Goal: Task Accomplishment & Management: Manage account settings

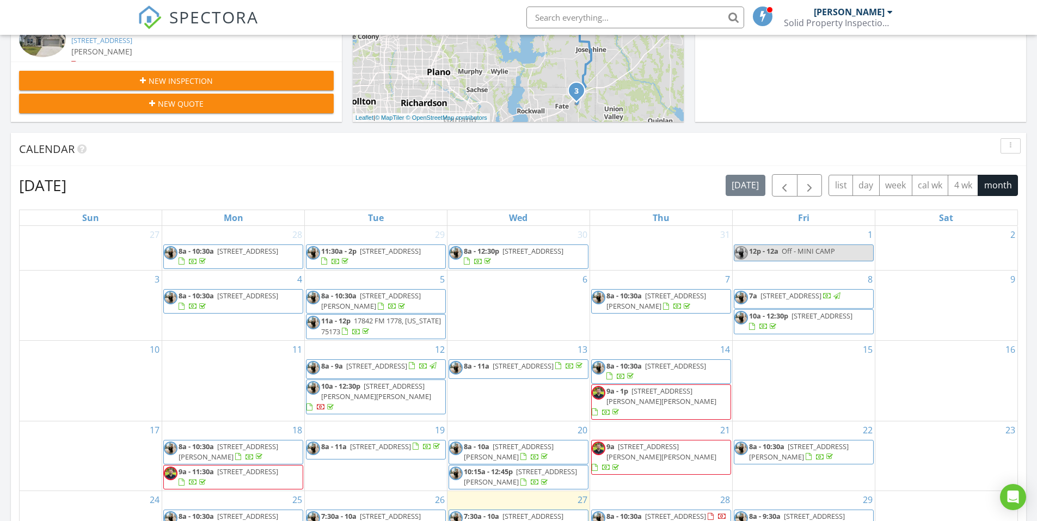
scroll to position [564, 0]
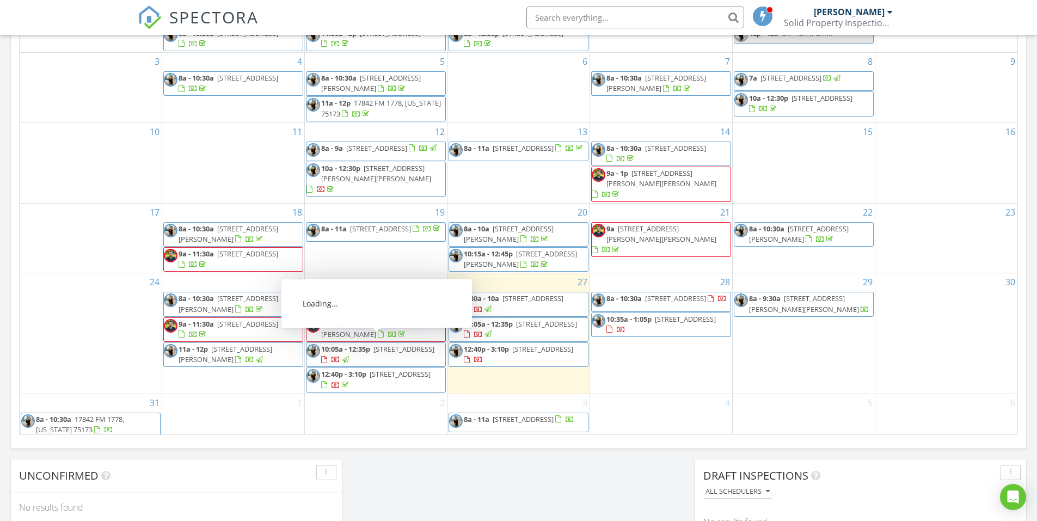
click at [549, 294] on span "6113 Rodin Dr, Royse City 75189" at bounding box center [533, 299] width 61 height 10
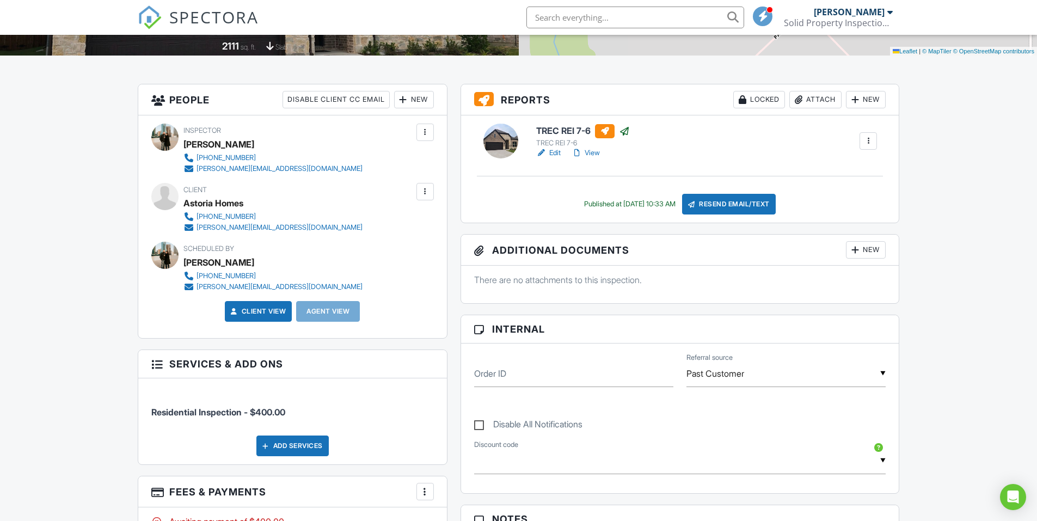
scroll to position [54, 0]
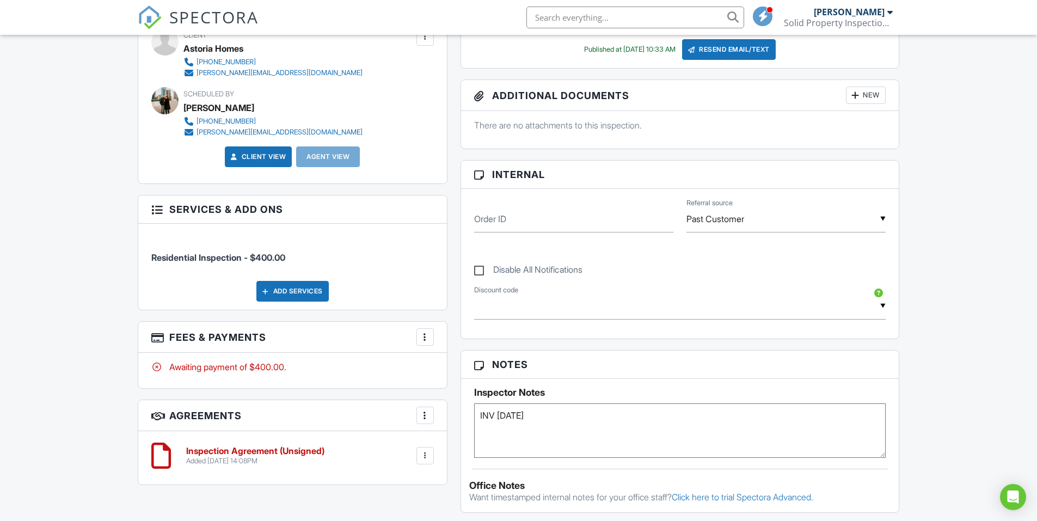
scroll to position [381, 0]
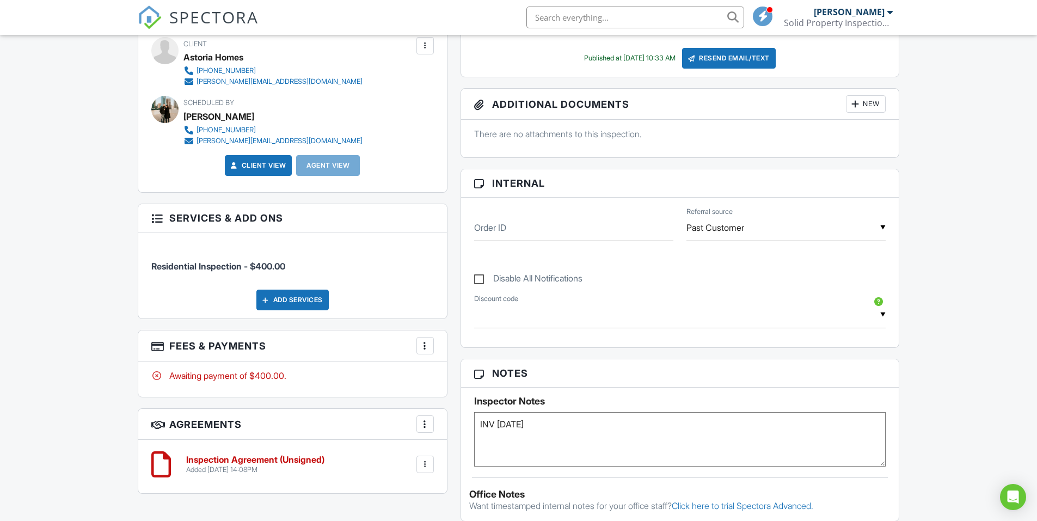
click at [482, 281] on label "Disable All Notifications" at bounding box center [528, 280] width 108 height 14
click at [481, 277] on input "Disable All Notifications" at bounding box center [477, 273] width 7 height 7
checkbox input "true"
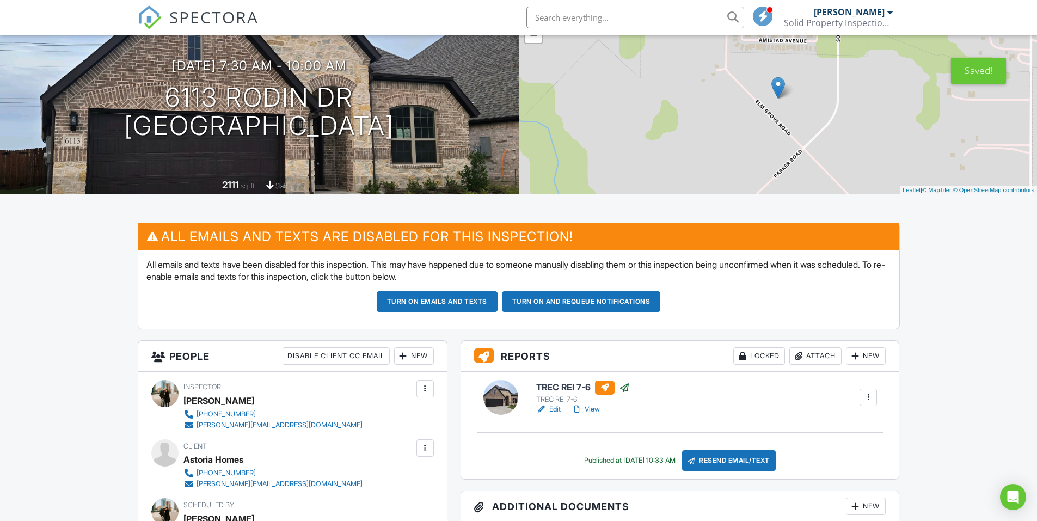
scroll to position [0, 0]
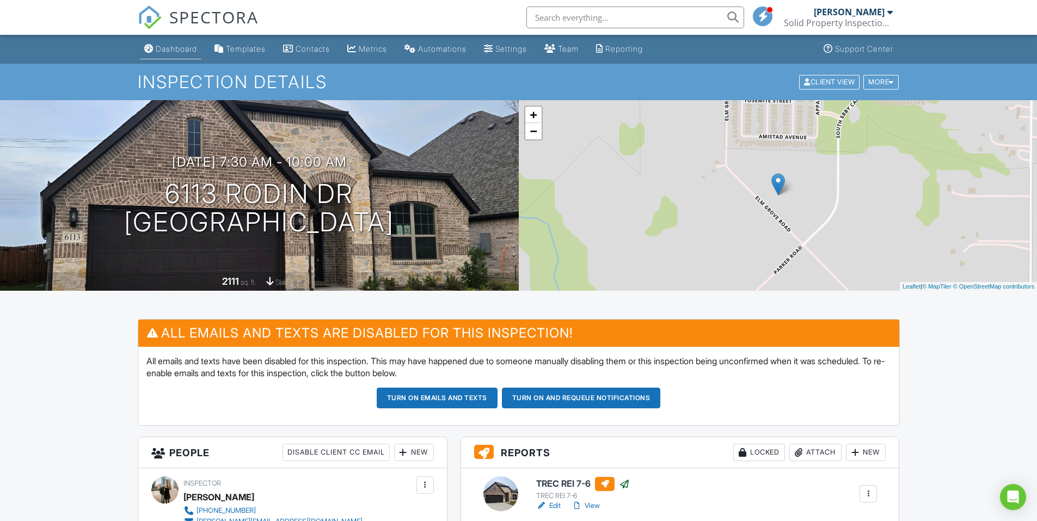
click at [174, 46] on div "Dashboard" at bounding box center [176, 48] width 41 height 9
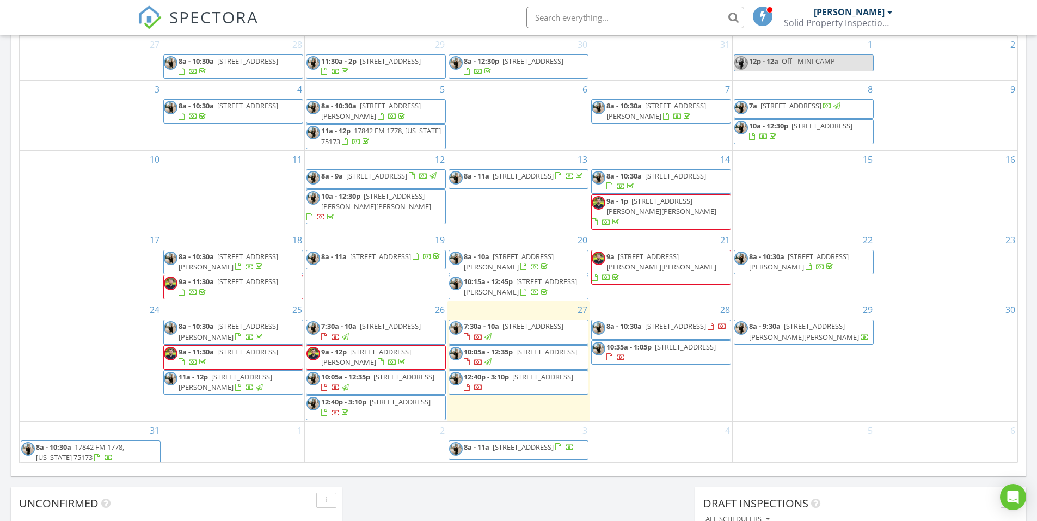
scroll to position [708, 0]
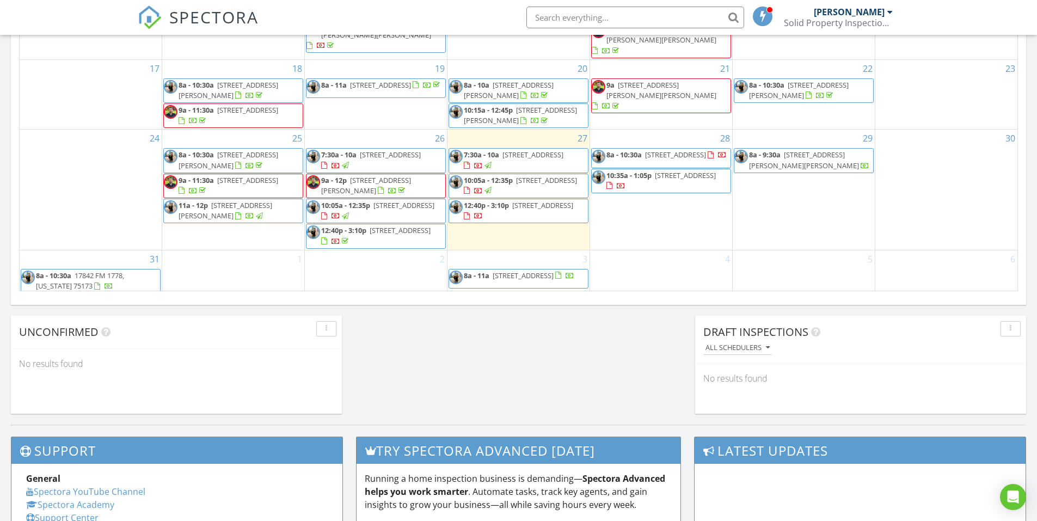
click at [552, 175] on span "[STREET_ADDRESS]" at bounding box center [546, 180] width 61 height 10
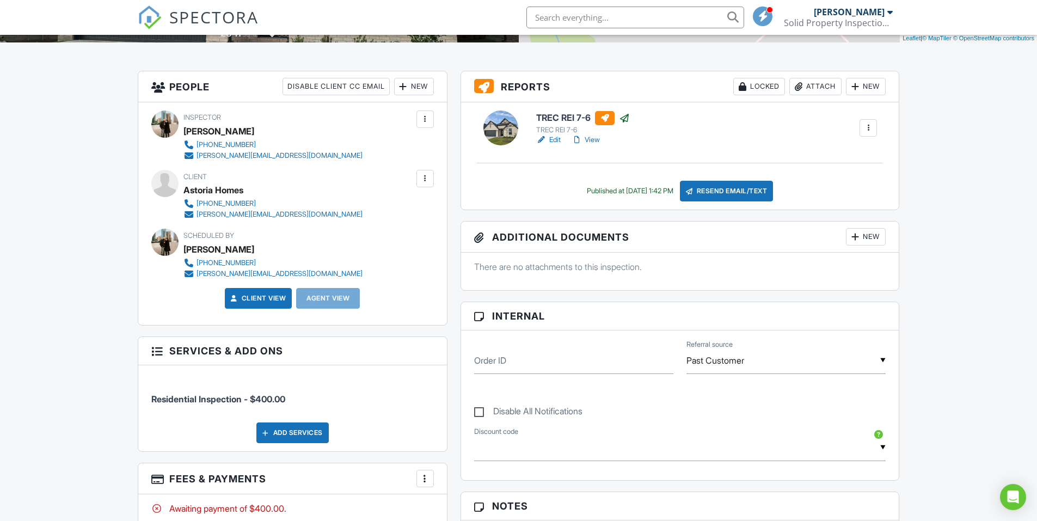
scroll to position [436, 0]
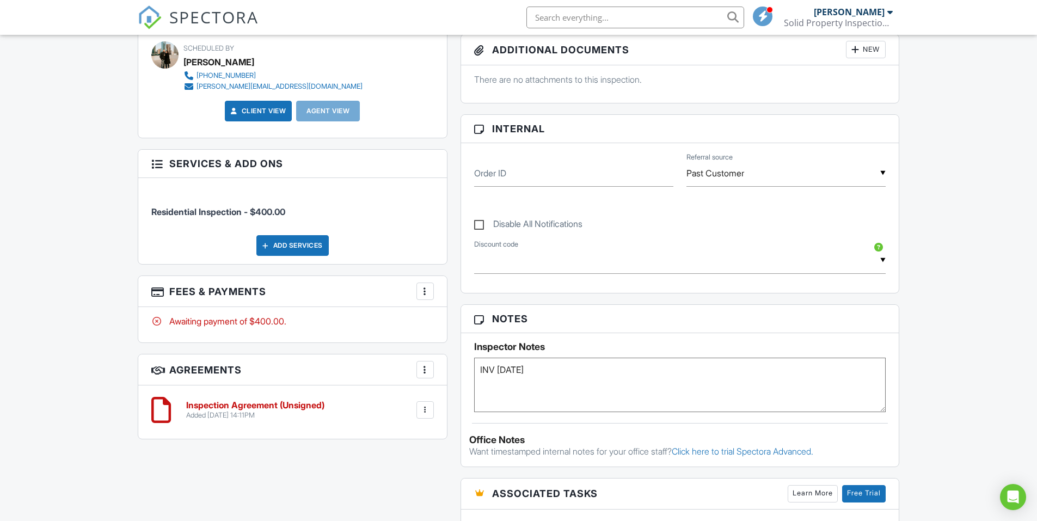
click at [480, 225] on label "Disable All Notifications" at bounding box center [528, 226] width 108 height 14
click at [480, 222] on input "Disable All Notifications" at bounding box center [477, 218] width 7 height 7
checkbox input "true"
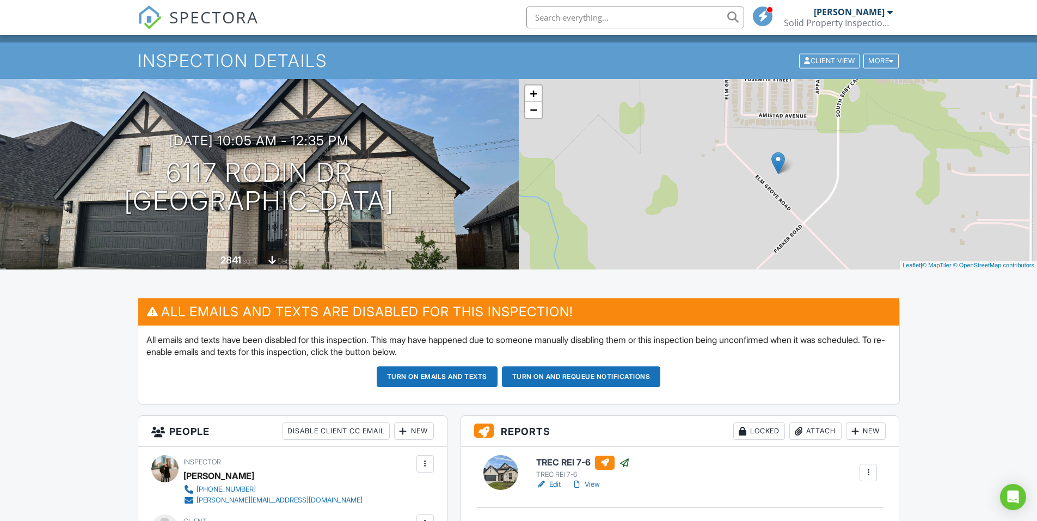
scroll to position [0, 0]
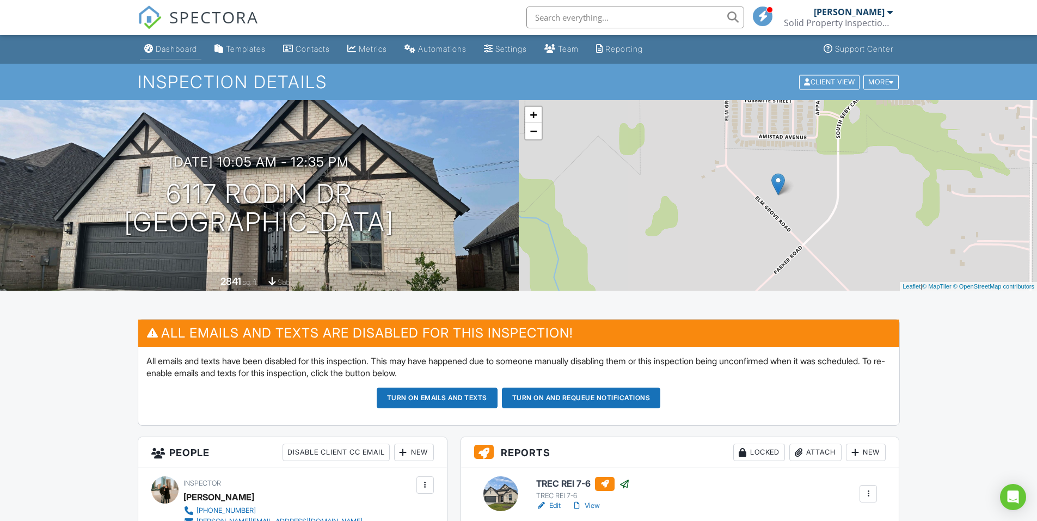
click at [175, 54] on link "Dashboard" at bounding box center [171, 49] width 62 height 20
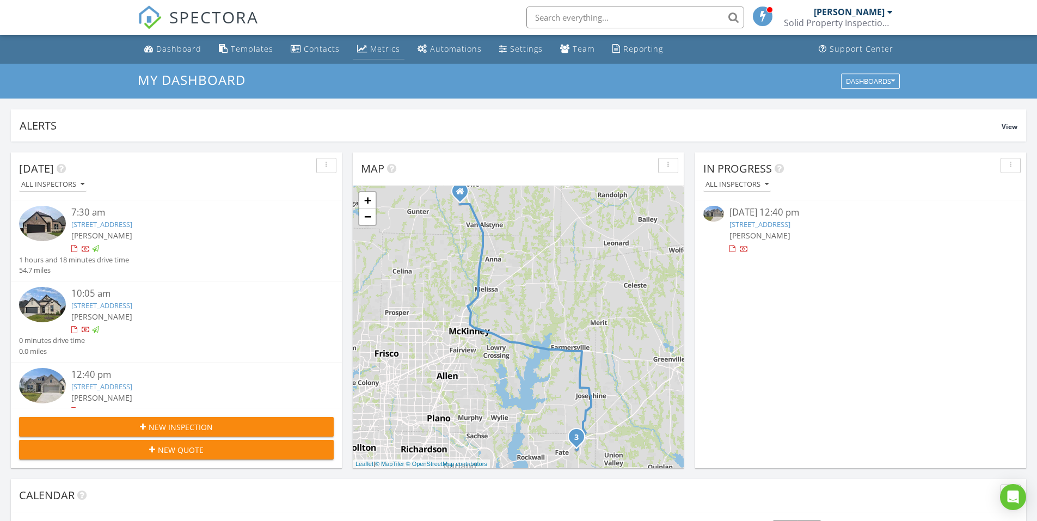
click at [374, 47] on div "Metrics" at bounding box center [385, 49] width 30 height 10
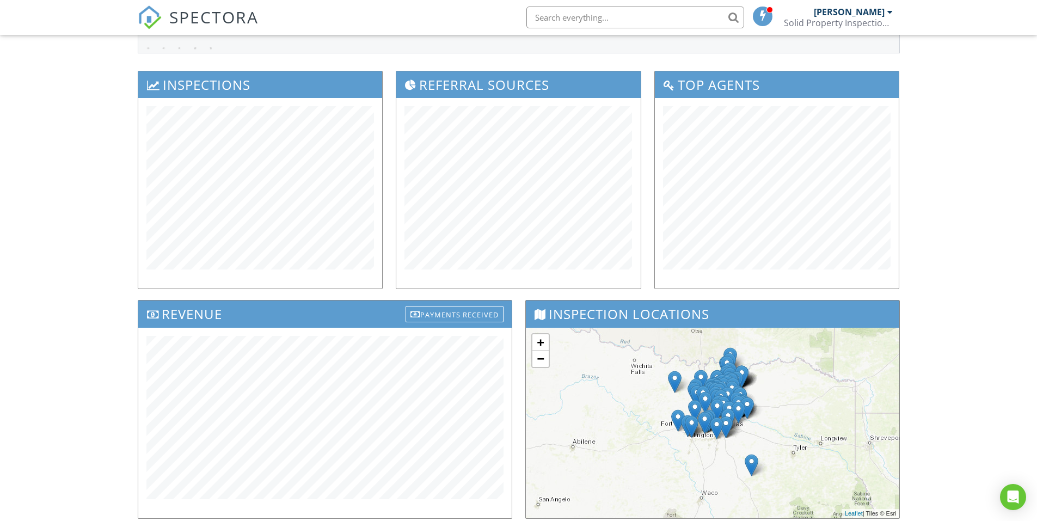
scroll to position [109, 0]
